Goal: Information Seeking & Learning: Compare options

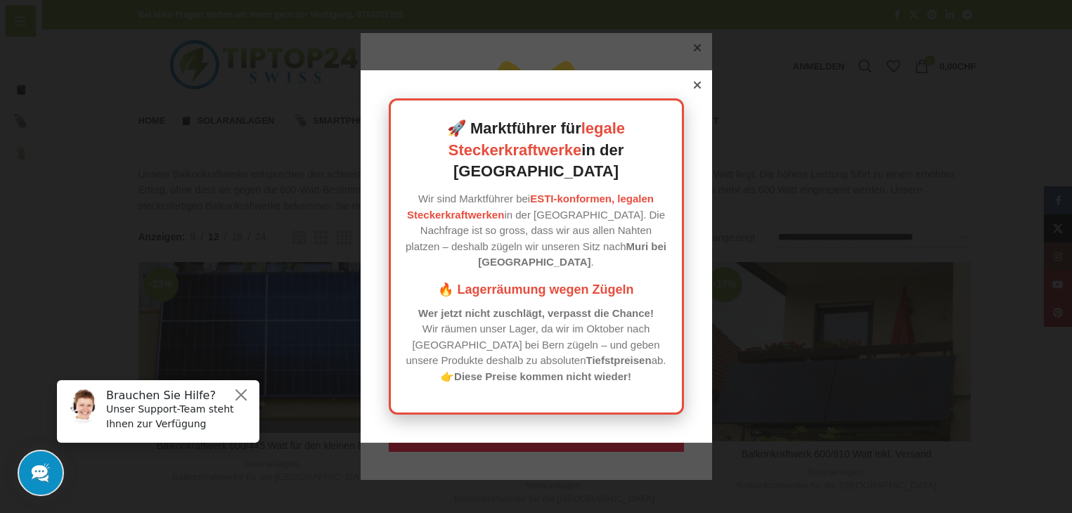
click at [694, 89] on icon at bounding box center [697, 85] width 7 height 7
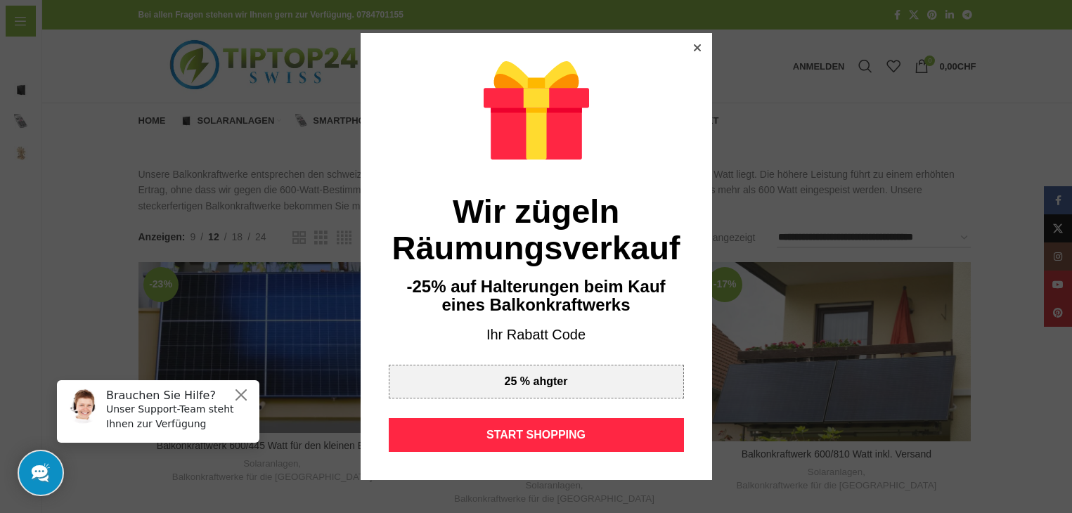
click at [691, 44] on div at bounding box center [697, 47] width 13 height 13
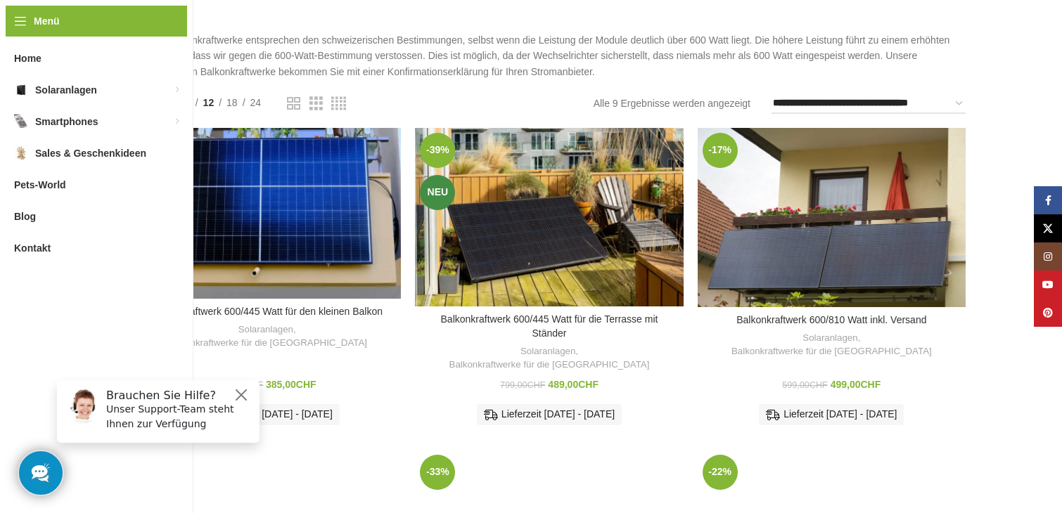
scroll to position [141, 0]
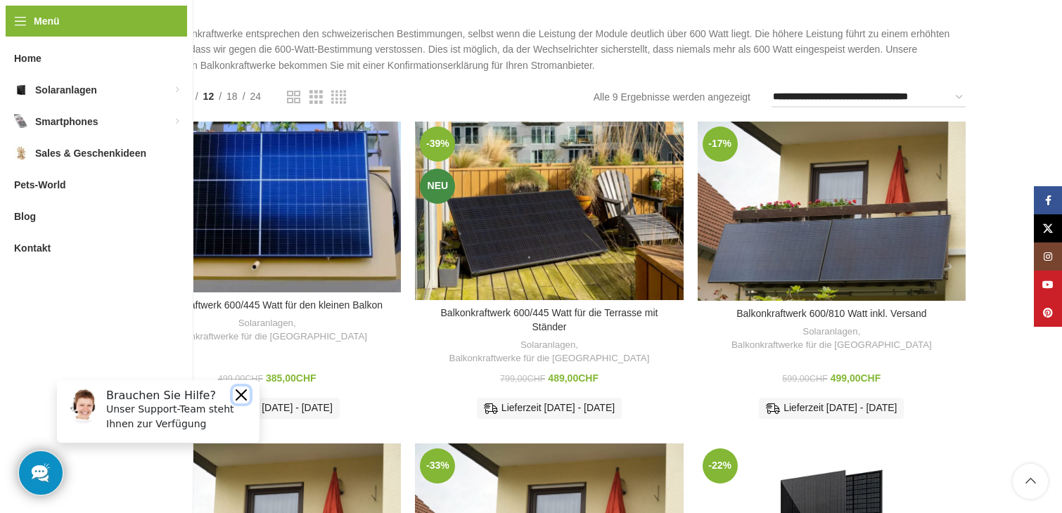
click at [243, 390] on button "Close" at bounding box center [241, 395] width 17 height 17
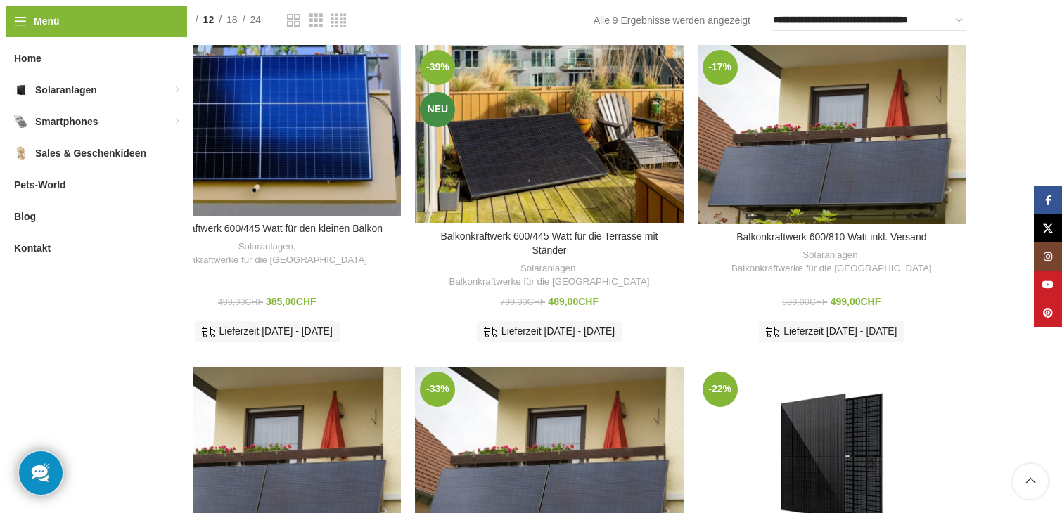
scroll to position [211, 0]
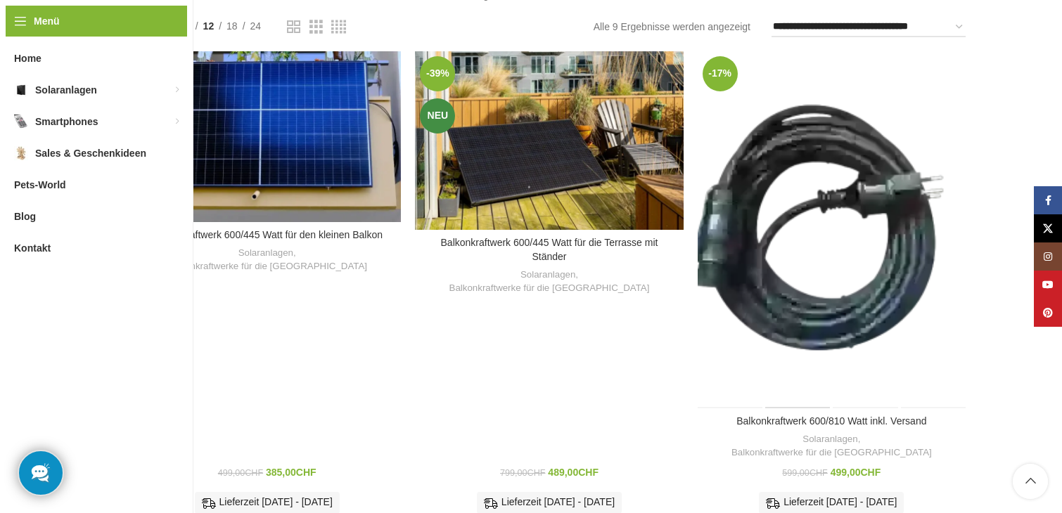
click at [788, 182] on div "Balkonkraftwerk 600/810 Watt inkl. Versand" at bounding box center [797, 229] width 67 height 357
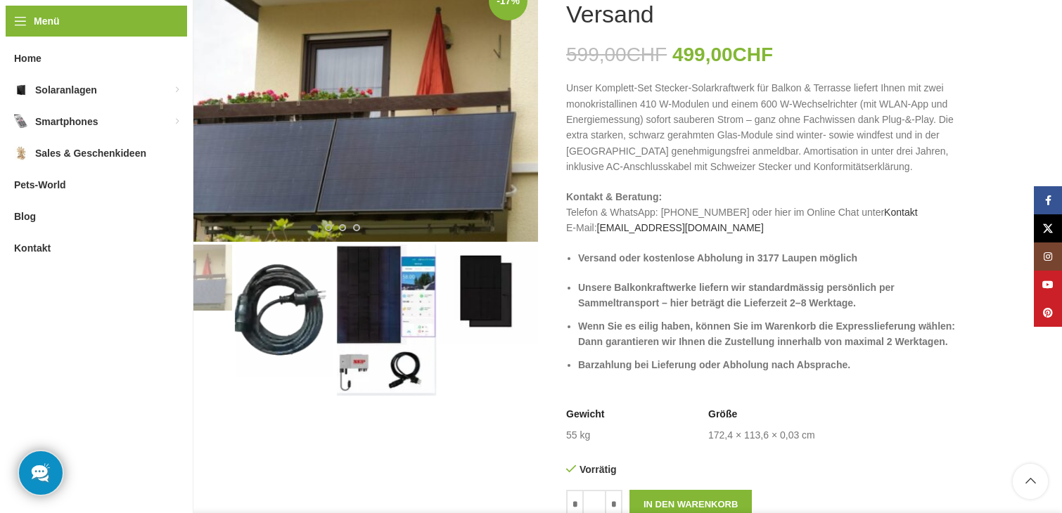
scroll to position [211, 0]
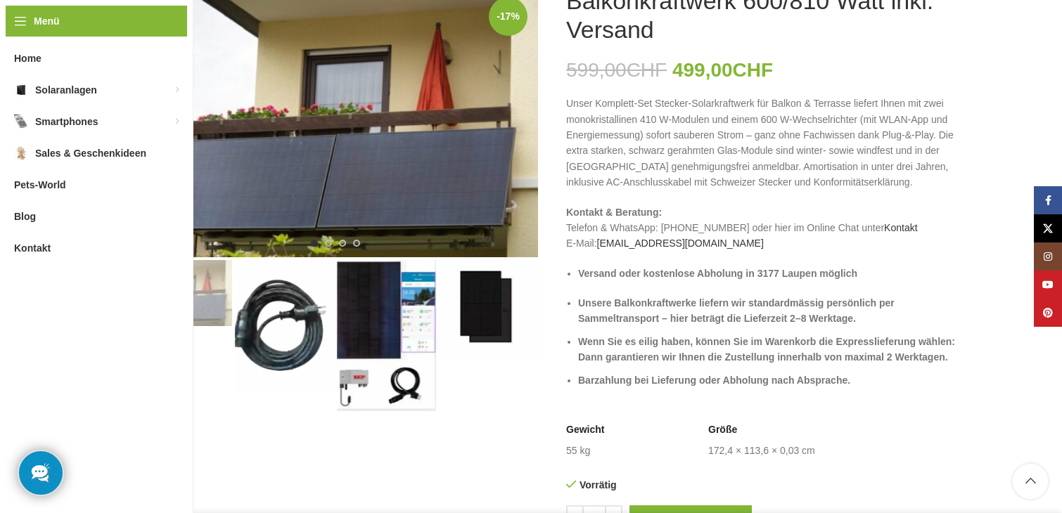
click at [298, 314] on img "2 / 4" at bounding box center [284, 326] width 99 height 132
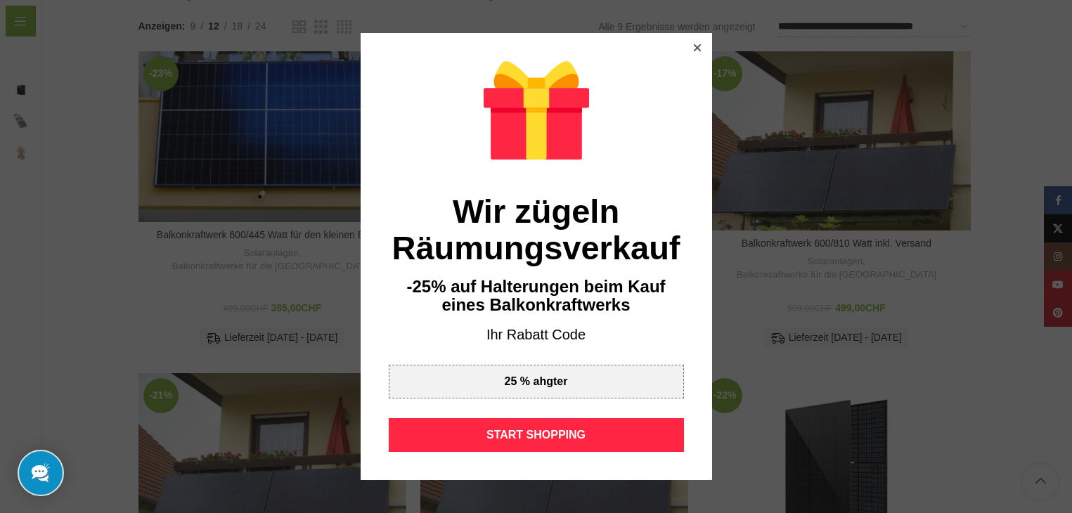
click at [693, 45] on icon at bounding box center [696, 47] width 7 height 7
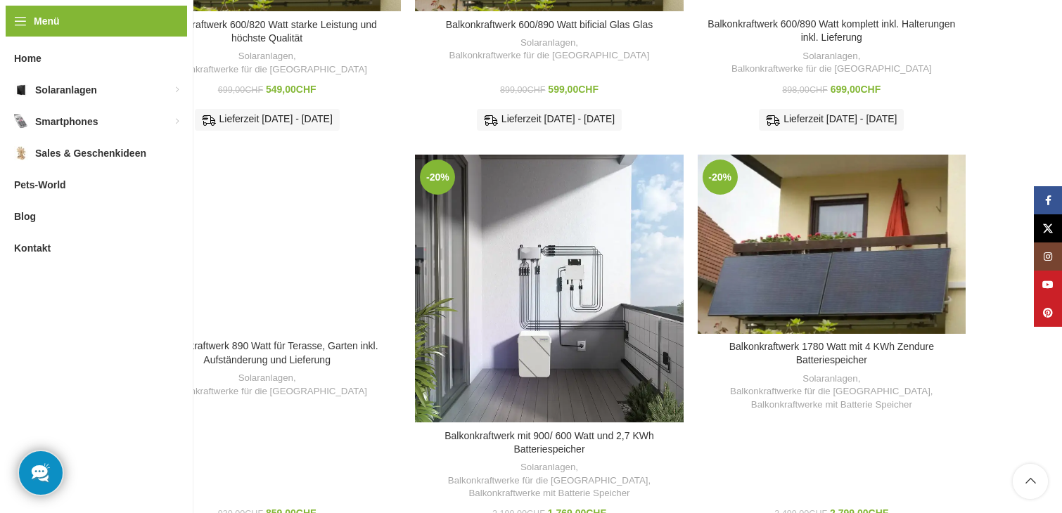
scroll to position [844, 0]
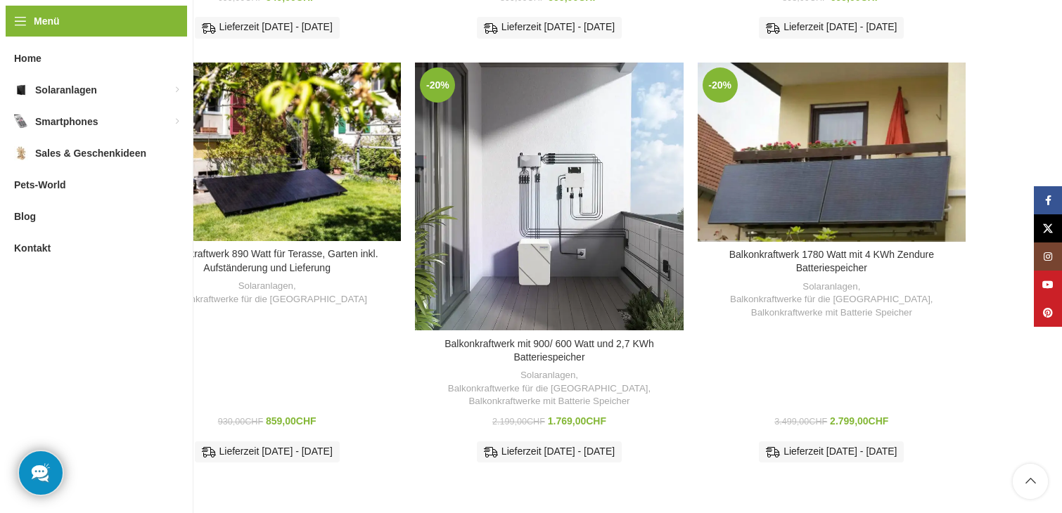
click at [852, 248] on h3 "Balkonkraftwerk 1780 Watt mit 4 KWh Zendure Batteriespeicher" at bounding box center [831, 261] width 254 height 27
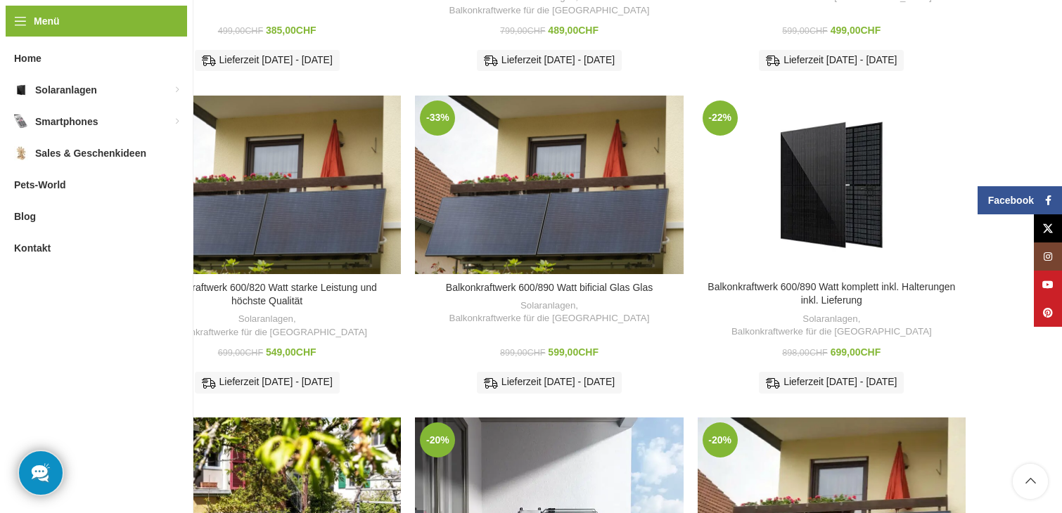
scroll to position [492, 0]
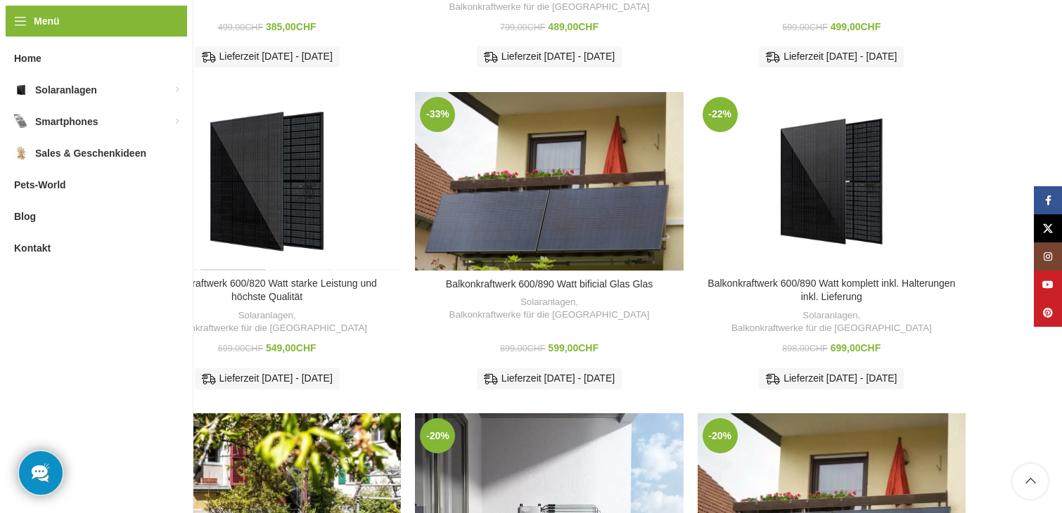
click at [239, 169] on div "Balkonkraftwerk 600/820 Watt starke Leistung und höchste Qualität" at bounding box center [233, 181] width 67 height 179
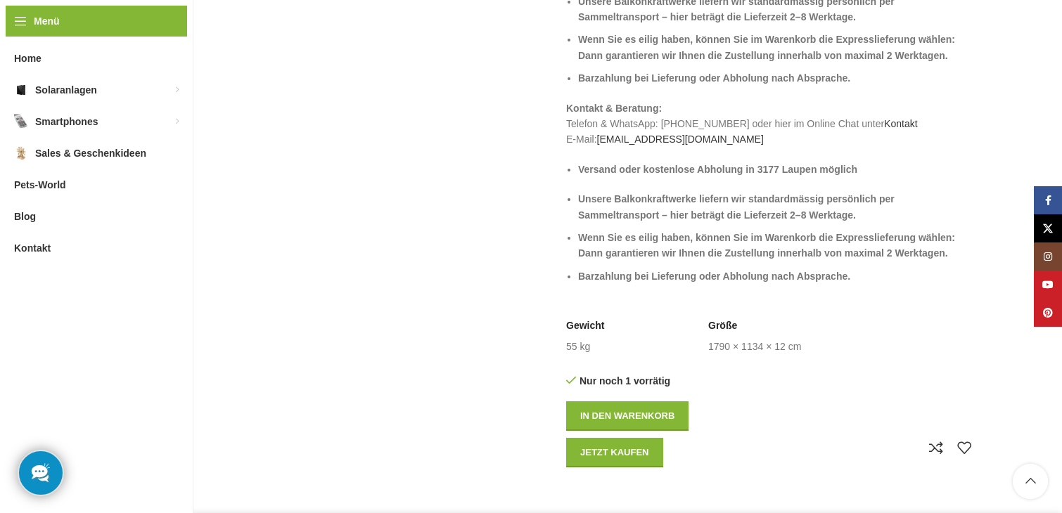
scroll to position [703, 0]
